Goal: Find specific page/section: Find specific page/section

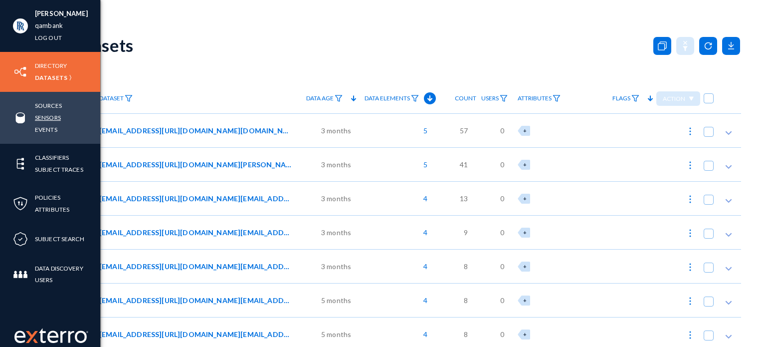
click at [42, 114] on link "Sensors" at bounding box center [48, 117] width 26 height 11
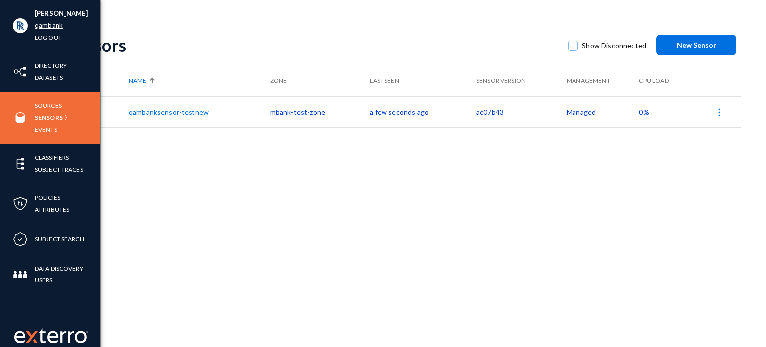
click at [50, 26] on link "qambank" at bounding box center [49, 25] width 28 height 11
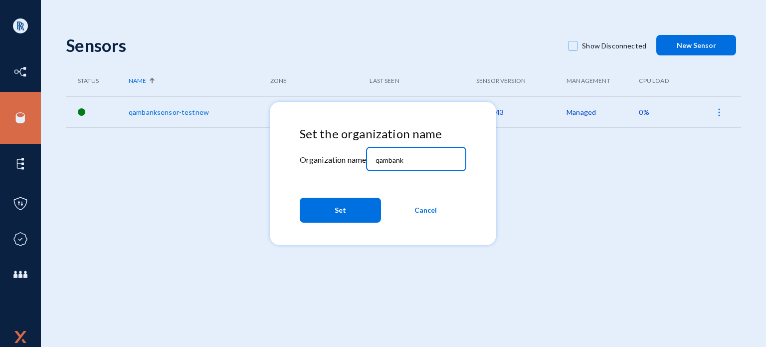
click at [395, 162] on input "qambank" at bounding box center [419, 160] width 86 height 9
type input "mbankdataprivacy"
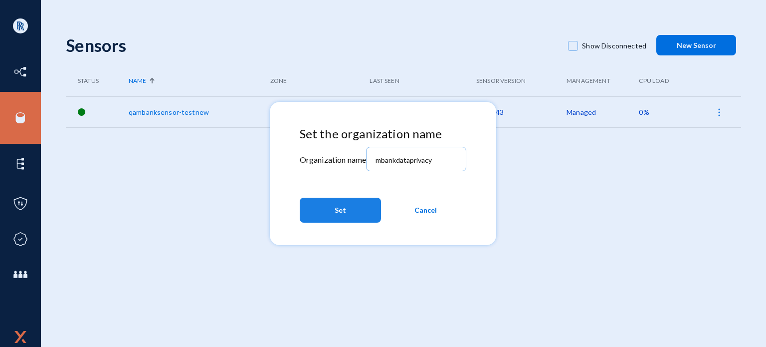
click at [356, 209] on button "Set" at bounding box center [340, 210] width 81 height 25
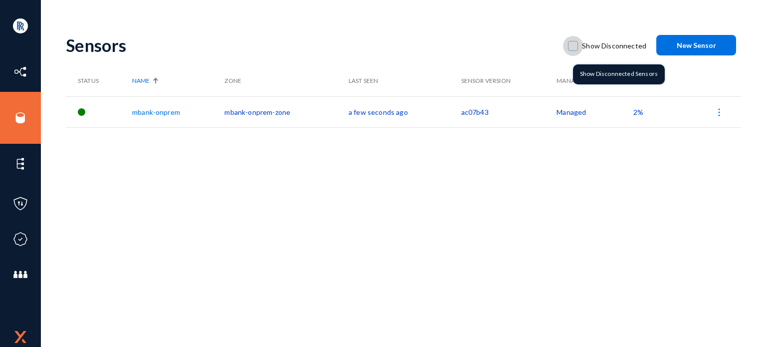
click at [583, 44] on label "Show Disconnected" at bounding box center [607, 45] width 78 height 15
click at [574, 50] on input "Show Disconnected" at bounding box center [573, 50] width 1 height 1
checkbox input "true"
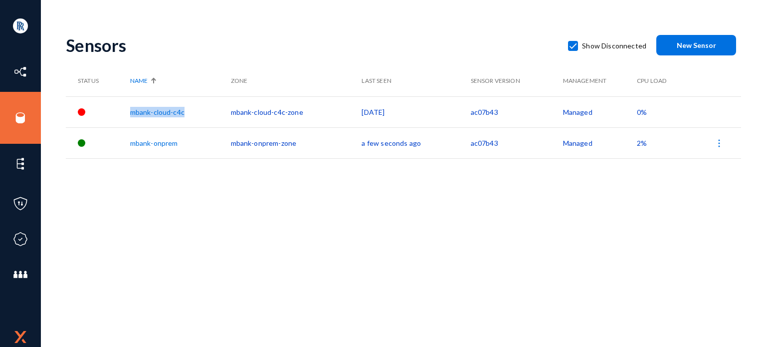
drag, startPoint x: 197, startPoint y: 115, endPoint x: 129, endPoint y: 114, distance: 67.9
click at [129, 114] on tr "mbank-cloud-c4c mbank-cloud-c4c-zone 7 days ago ac07b43 Managed 0%" at bounding box center [404, 111] width 676 height 31
copy tr "mbank-cloud-c4c"
drag, startPoint x: 194, startPoint y: 143, endPoint x: 122, endPoint y: 147, distance: 72.0
click at [122, 147] on tr "mbank-onprem mbank-onprem-zone a few seconds ago ac07b43 Managed 2%" at bounding box center [404, 142] width 676 height 31
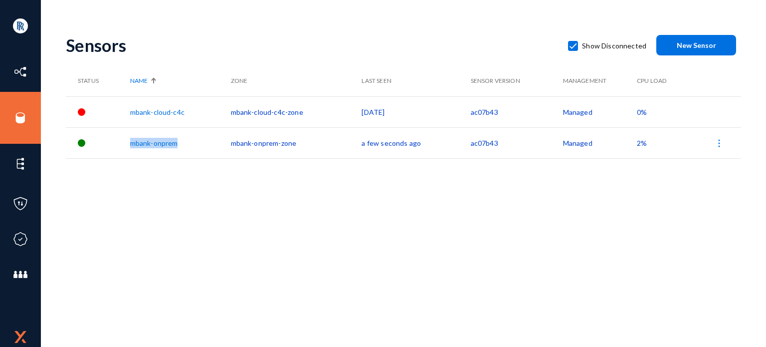
copy tr "mbank-onprem"
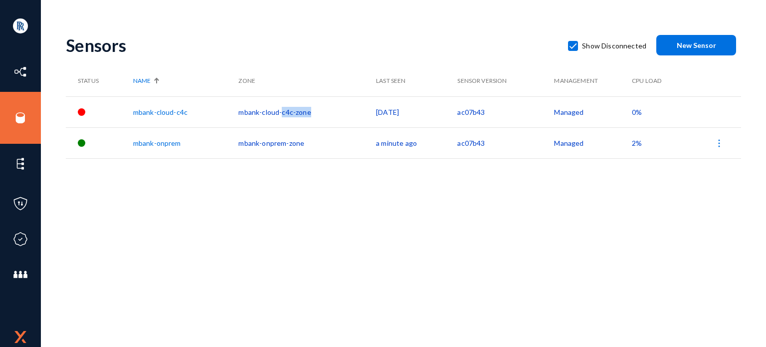
drag, startPoint x: 323, startPoint y: 116, endPoint x: 283, endPoint y: 116, distance: 40.4
click at [283, 116] on td "mbank-cloud-c4c-zone" at bounding box center [307, 111] width 138 height 31
copy td "c4c-zone"
click at [319, 115] on td "mbank-cloud-c4c-zone" at bounding box center [305, 111] width 136 height 31
drag, startPoint x: 320, startPoint y: 113, endPoint x: 235, endPoint y: 115, distance: 84.8
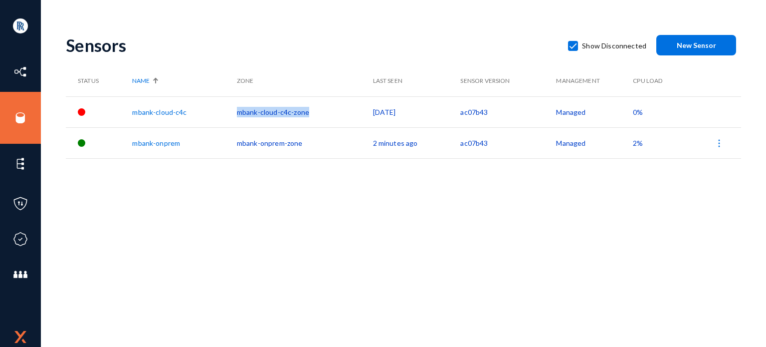
click at [235, 115] on tr "mbank-cloud-c4c mbank-cloud-c4c-zone 7 days ago ac07b43 Managed 0%" at bounding box center [404, 111] width 676 height 31
copy tr "mbank-cloud-c4c-zone"
